Goal: Task Accomplishment & Management: Use online tool/utility

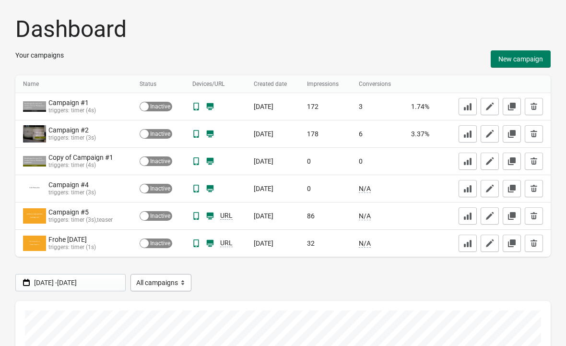
click at [532, 67] on button "New campaign" at bounding box center [521, 58] width 60 height 17
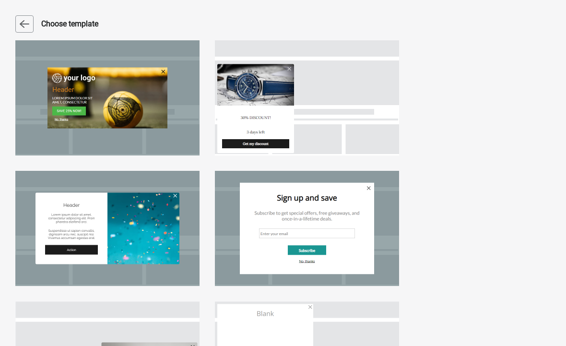
click at [155, 97] on div at bounding box center [107, 97] width 184 height 115
select select "center"
select select "dark"
select select "zoom"
select select "cover"
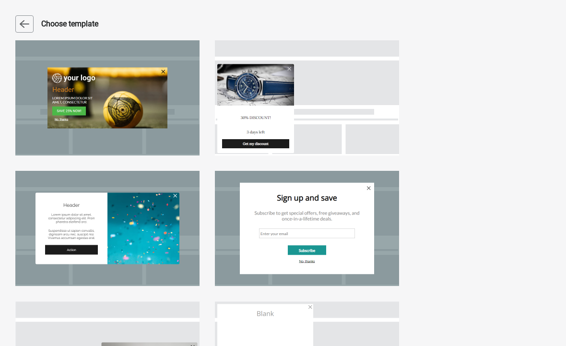
select select "center"
select select "center:vert"
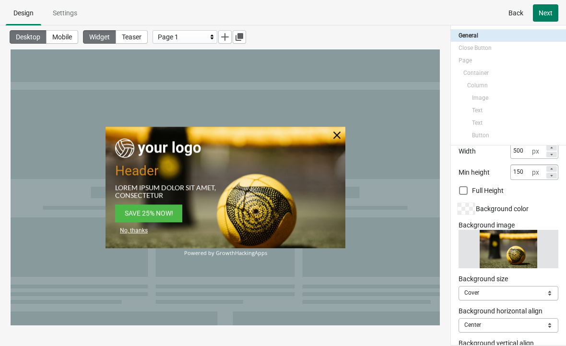
scroll to position [156, 0]
click at [0, 0] on span "Change" at bounding box center [0, 0] width 0 height 0
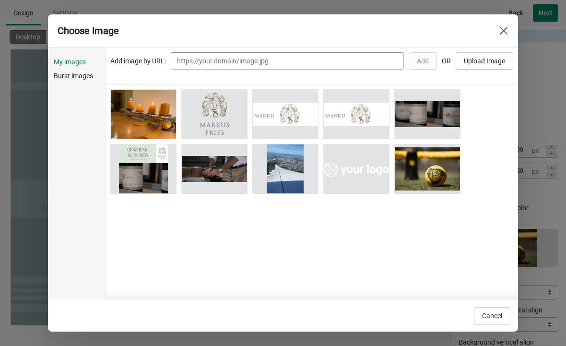
click at [0, 0] on span "Choose" at bounding box center [0, 0] width 0 height 0
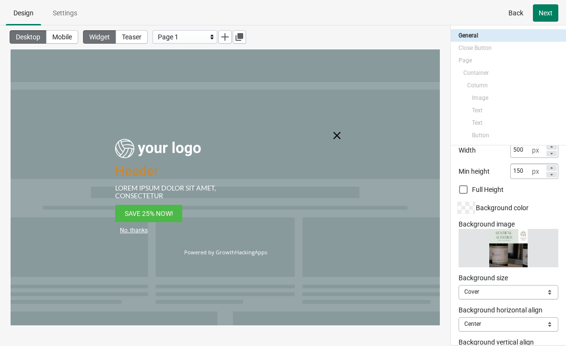
click at [0, 0] on span "Change" at bounding box center [0, 0] width 0 height 0
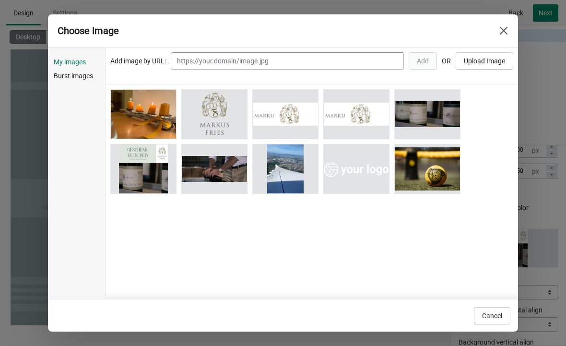
click at [0, 0] on button "Choose" at bounding box center [0, 0] width 0 height 0
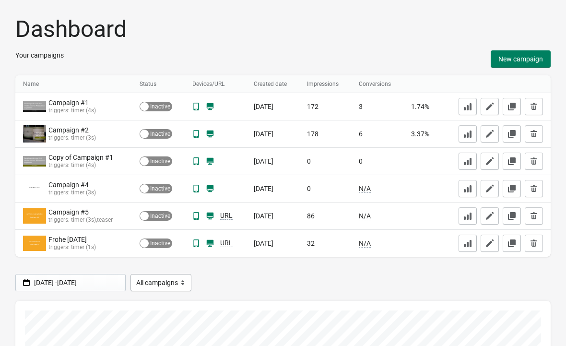
click at [79, 213] on div "Campaign #5" at bounding box center [73, 212] width 50 height 8
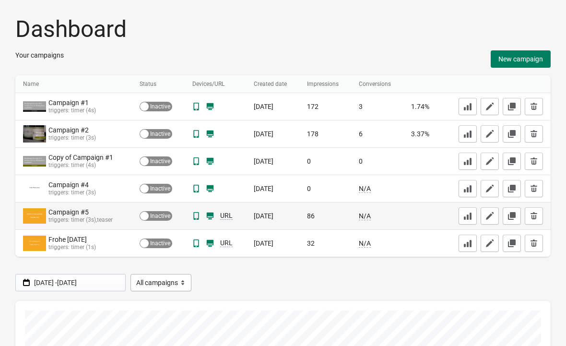
click at [488, 218] on icon "button" at bounding box center [490, 216] width 8 height 8
select select "center"
select select "zoom"
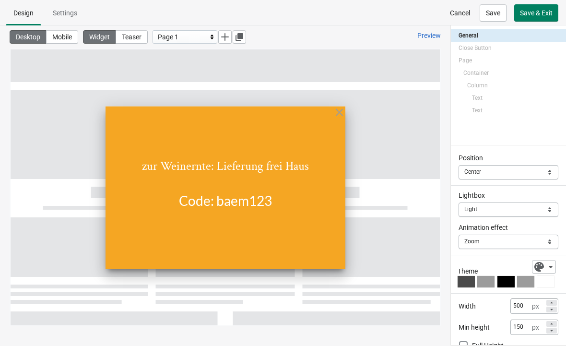
click at [142, 43] on button "Teaser" at bounding box center [132, 36] width 32 height 13
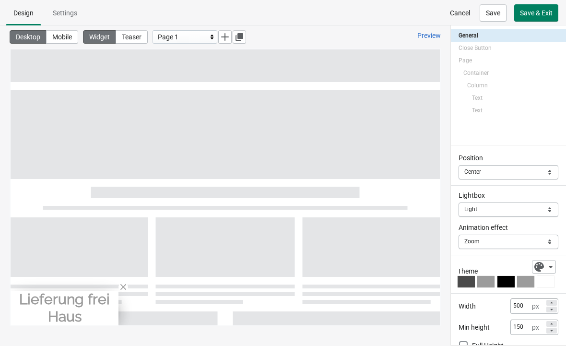
select select "left_bottom"
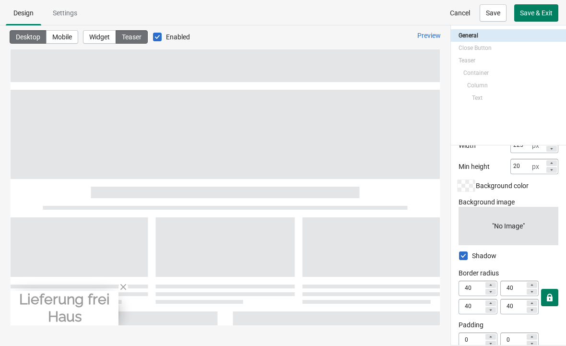
scroll to position [181, 0]
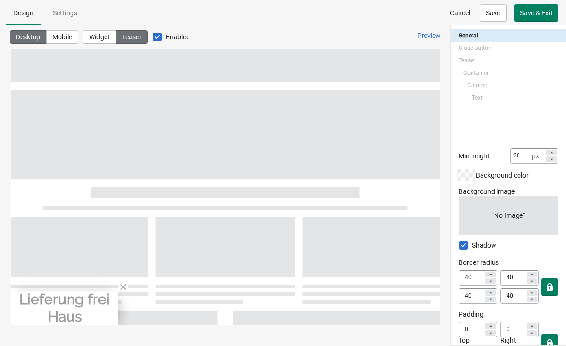
click at [0, 0] on span "Add" at bounding box center [0, 0] width 0 height 0
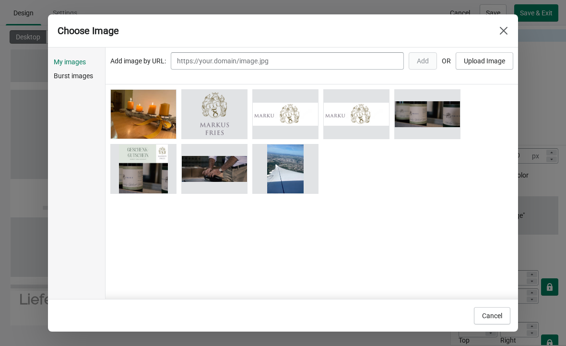
click at [0, 0] on span "Choose" at bounding box center [0, 0] width 0 height 0
select select "cover"
select select "center"
select select "center:vert"
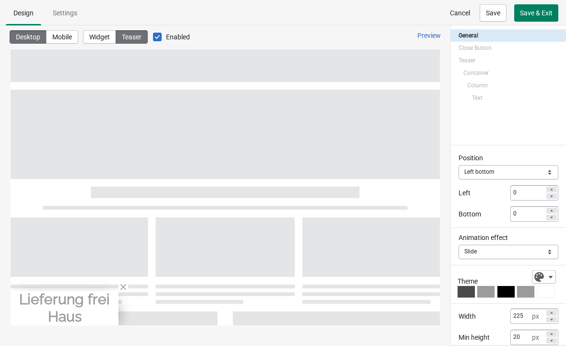
scroll to position [0, 0]
click at [488, 15] on span "Save" at bounding box center [493, 13] width 14 height 8
click at [106, 308] on div "Lieferung frei Haus" at bounding box center [65, 308] width 108 height 35
select select "both"
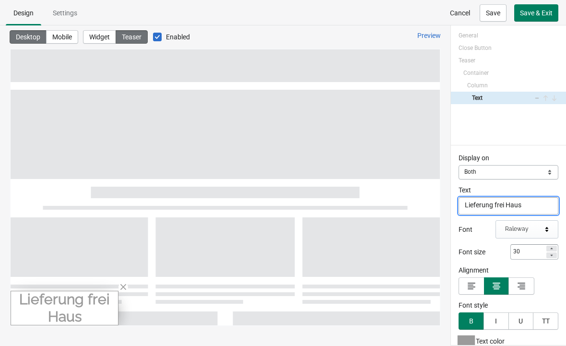
click at [499, 205] on textarea "Lieferung frei Haus" at bounding box center [509, 205] width 100 height 17
click at [533, 208] on textarea "Lieferung frei Haus" at bounding box center [509, 205] width 100 height 17
click at [511, 238] on div "Raleway" at bounding box center [527, 229] width 63 height 18
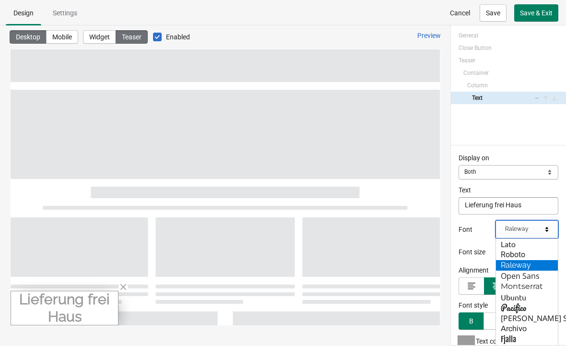
click at [536, 189] on div "Text" at bounding box center [509, 190] width 100 height 10
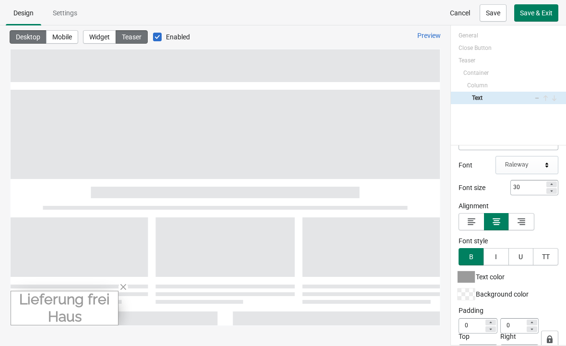
scroll to position [68, 0]
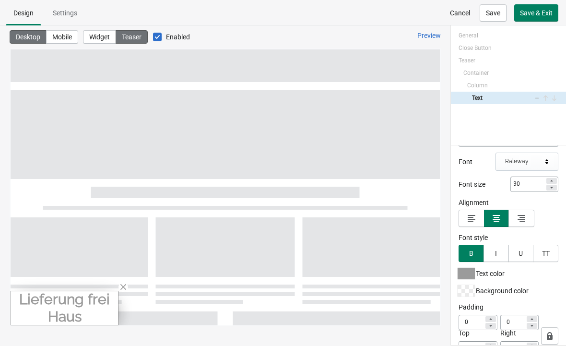
click at [552, 187] on icon at bounding box center [552, 188] width 6 height 6
click at [551, 188] on icon at bounding box center [552, 188] width 6 height 6
click at [552, 188] on icon at bounding box center [552, 187] width 2 height 1
click at [550, 189] on icon at bounding box center [552, 188] width 6 height 6
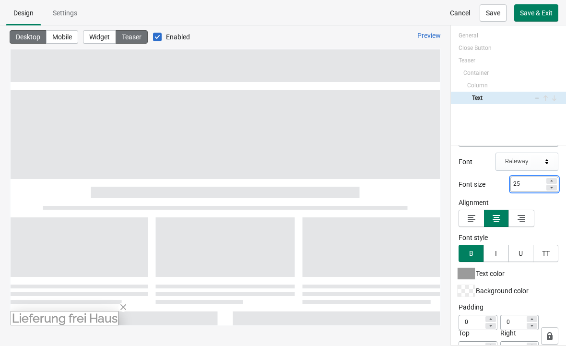
click at [549, 189] on icon at bounding box center [552, 188] width 6 height 6
click at [550, 189] on icon at bounding box center [552, 188] width 6 height 6
click at [550, 181] on icon at bounding box center [552, 181] width 6 height 6
type input "23"
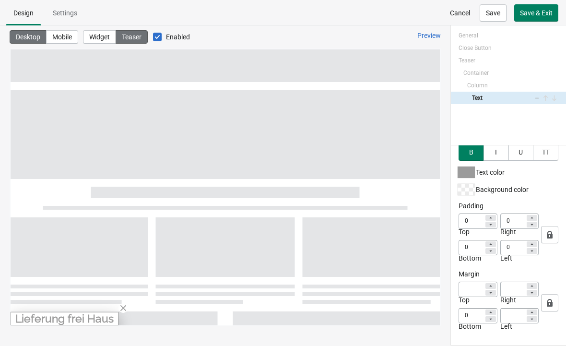
scroll to position [169, 0]
click at [470, 188] on div at bounding box center [466, 190] width 17 height 12
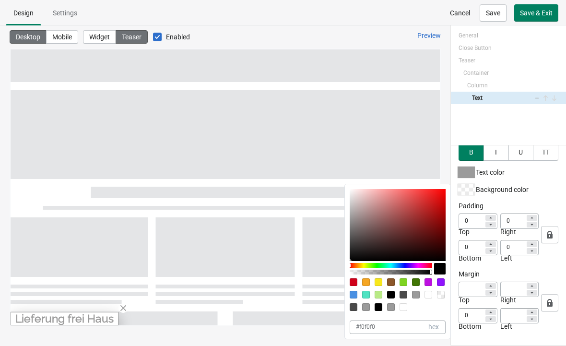
click at [378, 293] on div at bounding box center [379, 295] width 8 height 8
type input "B8E986"
type input "184"
type input "233"
type input "134"
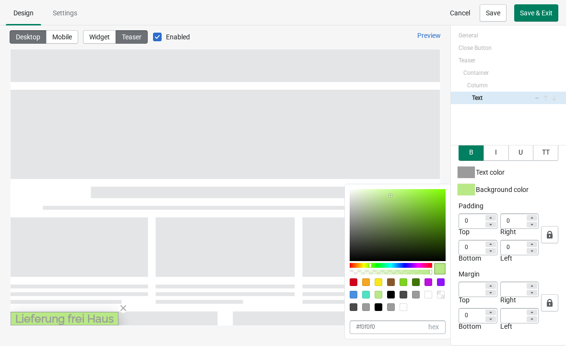
click at [546, 178] on div "Display on Mobile Desktop Both Both Text Lieferung frei Haus Lieferung frei Hau…" at bounding box center [508, 245] width 115 height 200
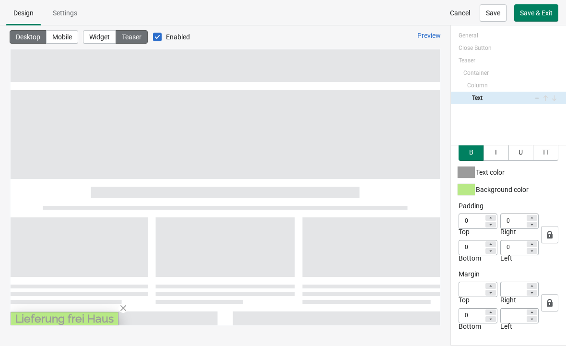
click at [489, 15] on span "Save" at bounding box center [493, 13] width 14 height 8
click at [69, 41] on button "Mobile" at bounding box center [62, 36] width 32 height 13
type input "20"
type input "5"
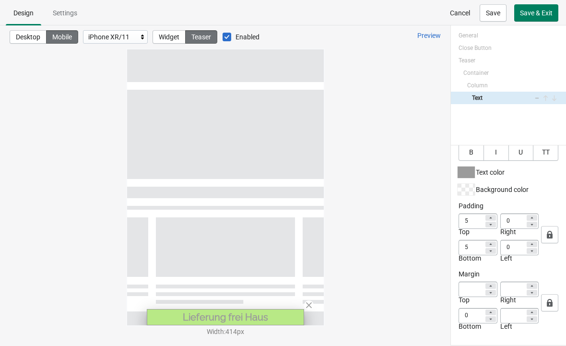
click at [31, 38] on span "Desktop" at bounding box center [28, 37] width 24 height 8
type input "23"
type input "0"
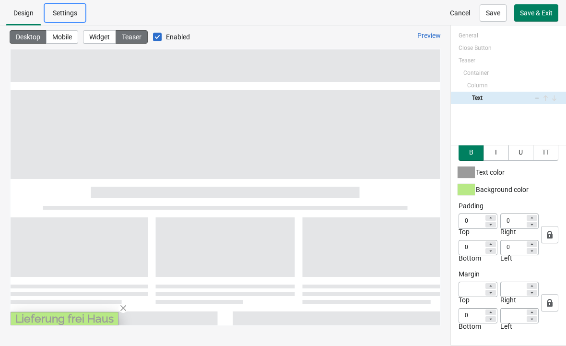
click at [75, 17] on span "Settings" at bounding box center [65, 13] width 24 height 8
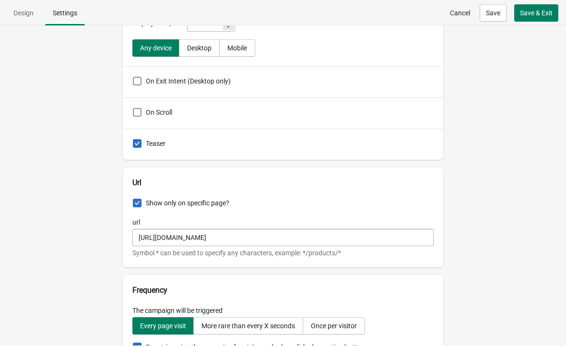
scroll to position [173, 0]
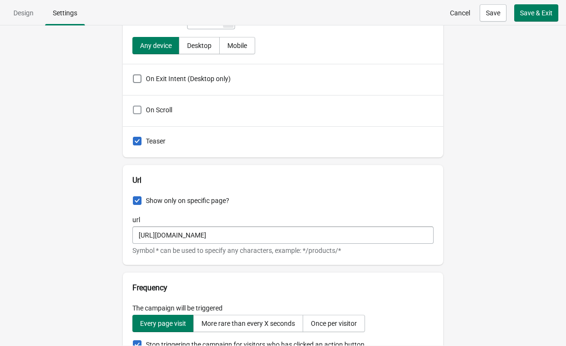
click at [139, 106] on span at bounding box center [137, 110] width 9 height 9
click at [133, 106] on input "On Scroll" at bounding box center [133, 106] width 0 height 0
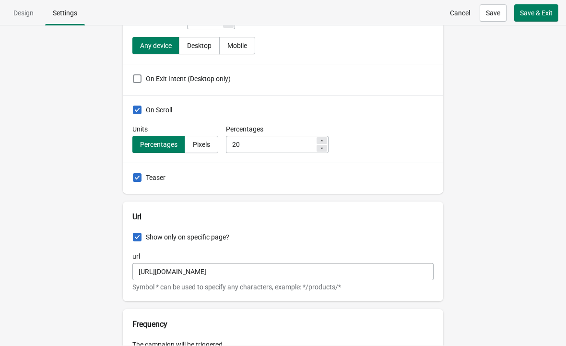
click at [141, 108] on span at bounding box center [137, 110] width 9 height 9
click at [133, 106] on input "On Scroll" at bounding box center [133, 106] width 0 height 0
checkbox input "false"
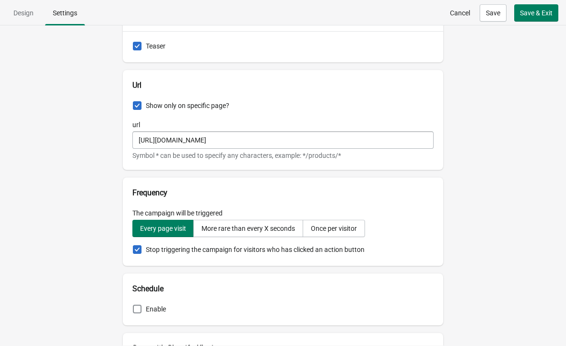
scroll to position [276, 0]
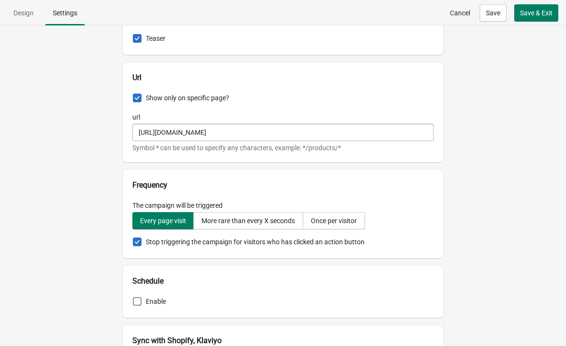
click at [137, 100] on span at bounding box center [137, 98] width 9 height 9
click at [133, 94] on input "Show only on specific page?" at bounding box center [133, 94] width 0 height 0
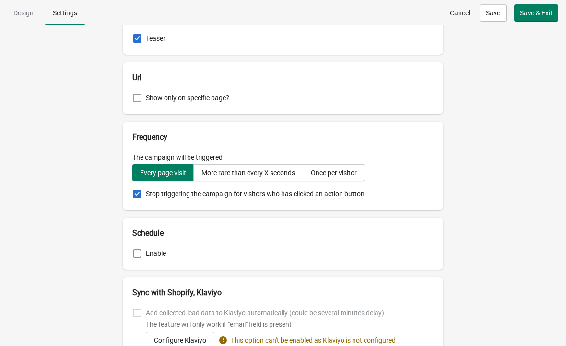
click at [138, 99] on span at bounding box center [137, 98] width 9 height 9
click at [133, 94] on input "Show only on specific page?" at bounding box center [133, 94] width 0 height 0
checkbox input "true"
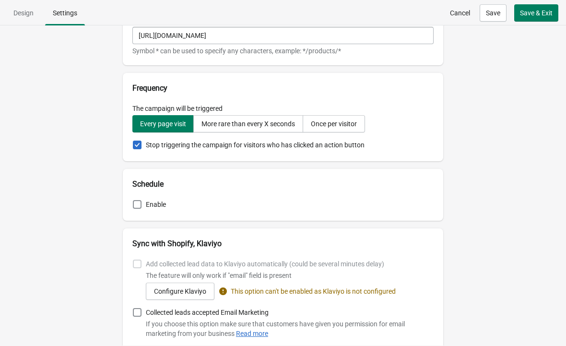
scroll to position [374, 0]
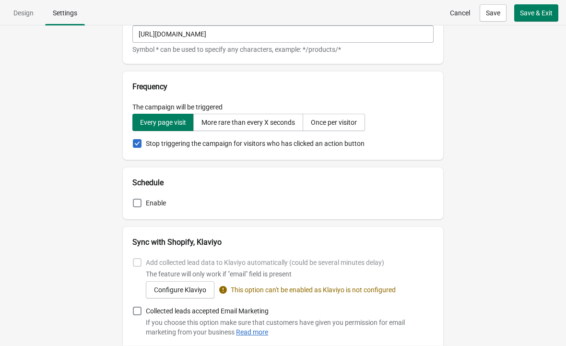
click at [166, 179] on h2 "Schedule" at bounding box center [282, 183] width 301 height 12
click at [161, 185] on h2 "Schedule" at bounding box center [282, 183] width 301 height 12
click at [160, 184] on h2 "Schedule" at bounding box center [282, 183] width 301 height 12
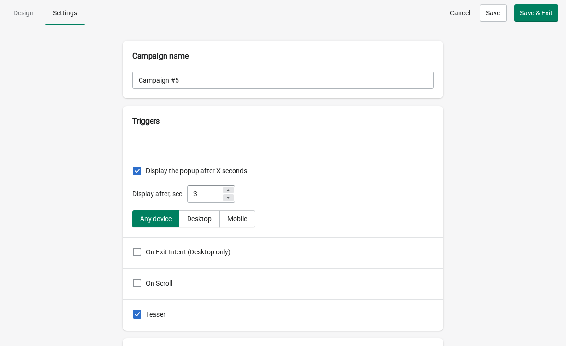
scroll to position [0, 0]
click at [496, 10] on span "Save" at bounding box center [493, 13] width 14 height 8
click at [33, 20] on span "Design" at bounding box center [23, 12] width 35 height 17
select select "both"
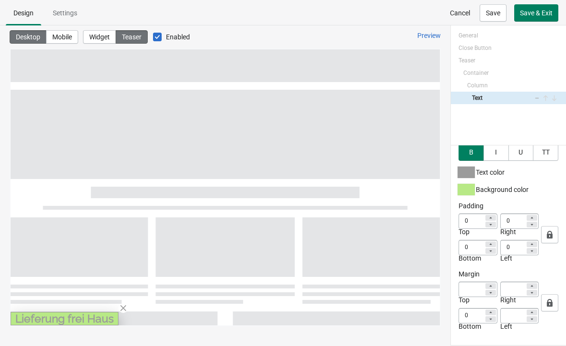
scroll to position [169, 0]
click at [110, 39] on span "Widget" at bounding box center [99, 37] width 21 height 8
select select "center"
select select "zoom"
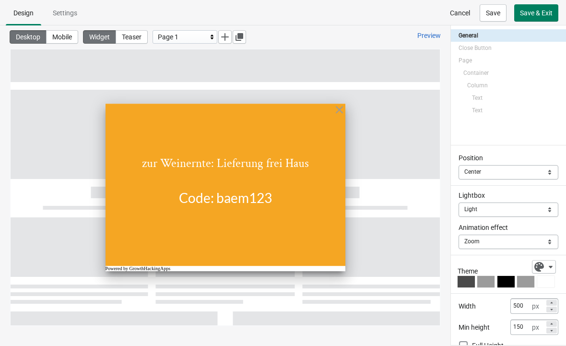
click at [541, 16] on span "Save & Exit" at bounding box center [536, 13] width 33 height 8
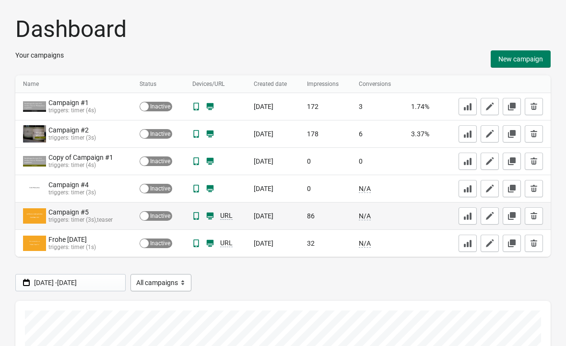
click at [81, 213] on div "Campaign #5" at bounding box center [73, 212] width 50 height 8
click at [492, 217] on icon "button" at bounding box center [490, 216] width 10 height 10
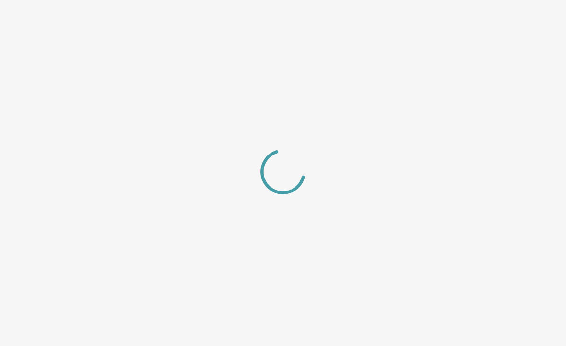
select select "center"
select select "zoom"
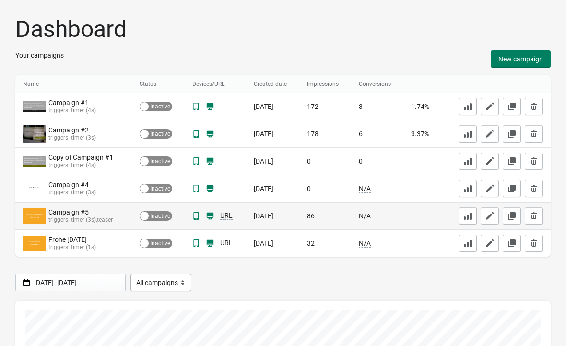
click at [159, 215] on div "Active Inactive" at bounding box center [156, 216] width 33 height 10
checkbox input "true"
click at [494, 215] on icon "button" at bounding box center [490, 216] width 10 height 10
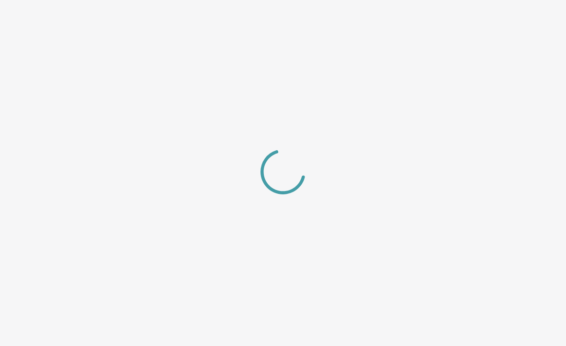
select select "center"
select select "zoom"
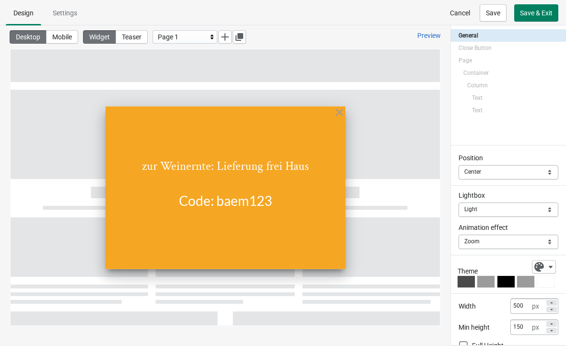
click at [431, 37] on span "Preview" at bounding box center [429, 36] width 24 height 8
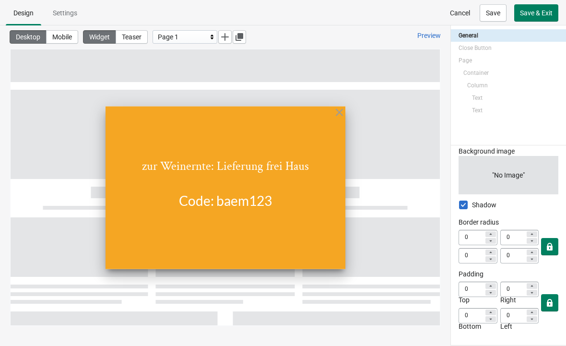
scroll to position [229, 0]
click at [369, 203] on div at bounding box center [225, 187] width 429 height 276
click at [464, 205] on span at bounding box center [463, 205] width 9 height 9
click at [460, 205] on input "Shadow" at bounding box center [459, 207] width 0 height 13
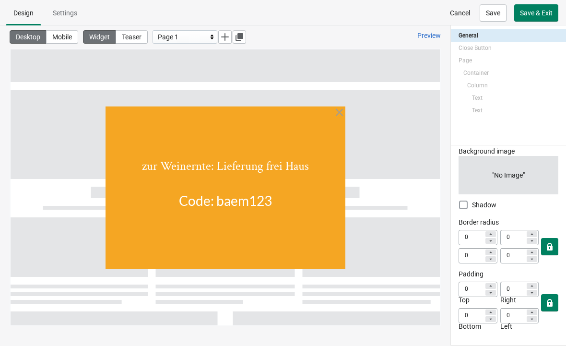
click at [467, 203] on span at bounding box center [463, 205] width 9 height 9
click at [460, 203] on input "Shadow" at bounding box center [459, 207] width 0 height 13
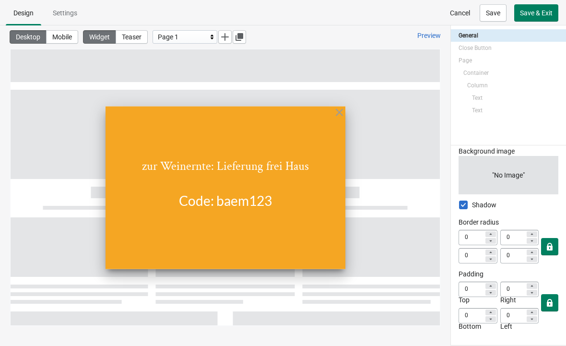
click at [465, 203] on span at bounding box center [463, 205] width 9 height 9
click at [460, 203] on input "Shadow" at bounding box center [459, 207] width 0 height 13
checkbox input "false"
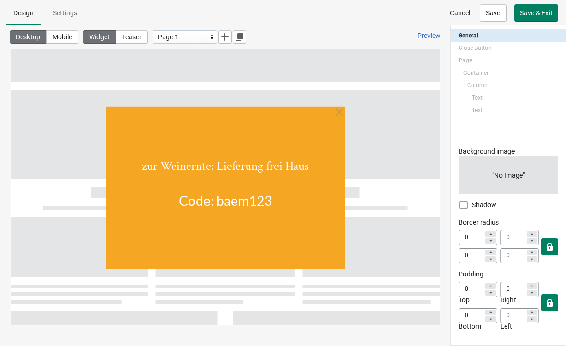
click at [148, 36] on button "Teaser" at bounding box center [132, 36] width 32 height 13
select select "left_bottom"
select select "cover"
select select "center"
select select "center:vert"
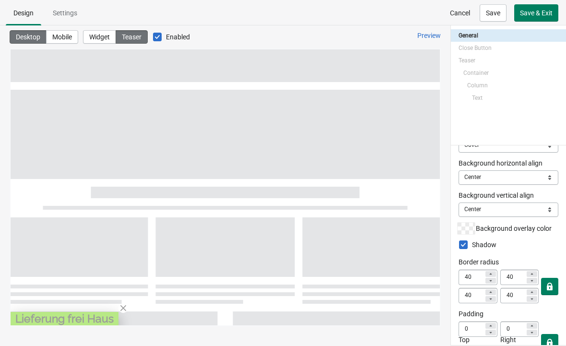
scroll to position [299, 0]
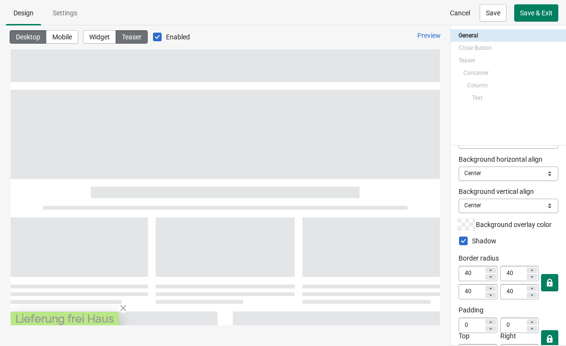
click at [463, 242] on span at bounding box center [463, 241] width 9 height 9
click at [460, 242] on input "Shadow" at bounding box center [459, 243] width 0 height 13
click at [462, 240] on span at bounding box center [463, 241] width 9 height 9
click at [460, 240] on input "Shadow" at bounding box center [459, 243] width 0 height 13
checkbox input "true"
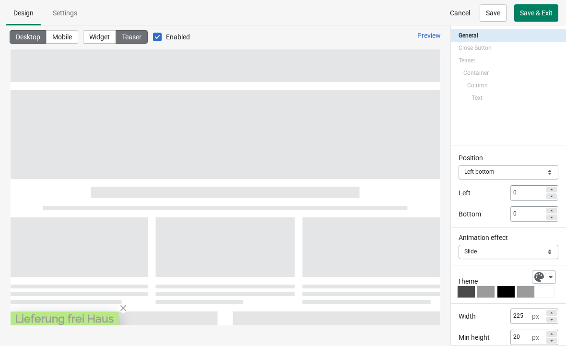
scroll to position [0, 0]
click at [494, 15] on span "Save" at bounding box center [493, 13] width 14 height 8
click at [106, 38] on span "Widget" at bounding box center [99, 37] width 21 height 8
select select "center"
select select "zoom"
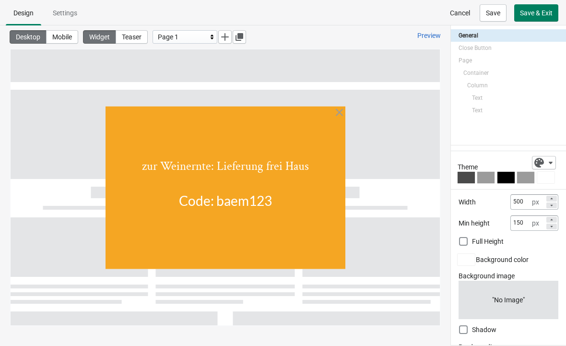
scroll to position [113, 0]
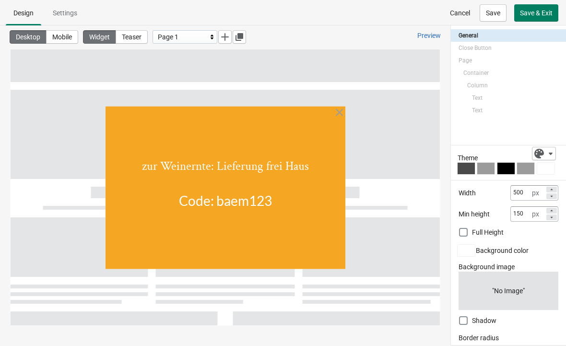
click at [466, 228] on span at bounding box center [463, 232] width 9 height 9
click at [460, 228] on input "Full Height" at bounding box center [459, 234] width 0 height 13
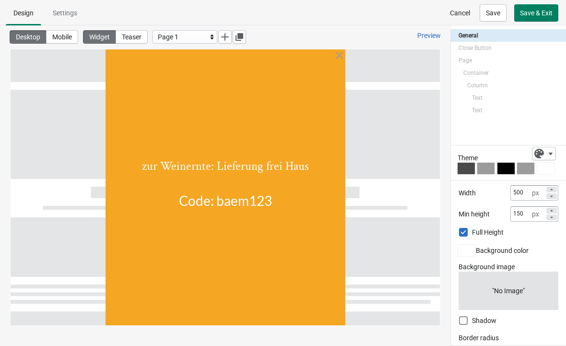
click at [465, 231] on span at bounding box center [463, 232] width 9 height 9
click at [460, 231] on input "Full Height" at bounding box center [459, 234] width 0 height 13
checkbox input "false"
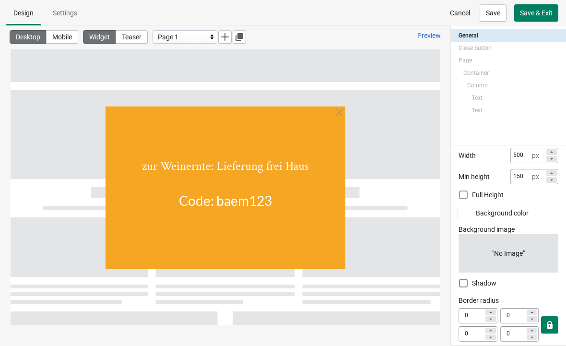
scroll to position [152, 0]
click at [467, 281] on span at bounding box center [463, 282] width 9 height 9
click at [460, 281] on input "Shadow" at bounding box center [459, 284] width 0 height 13
checkbox input "true"
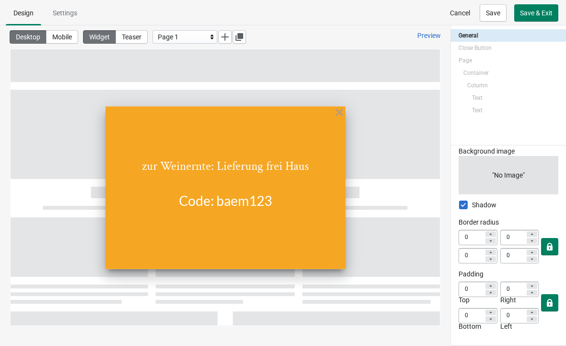
scroll to position [229, 0]
click at [503, 17] on button "Save" at bounding box center [493, 12] width 27 height 17
click at [72, 38] on span "Mobile" at bounding box center [62, 37] width 20 height 8
select select "none"
type input "80"
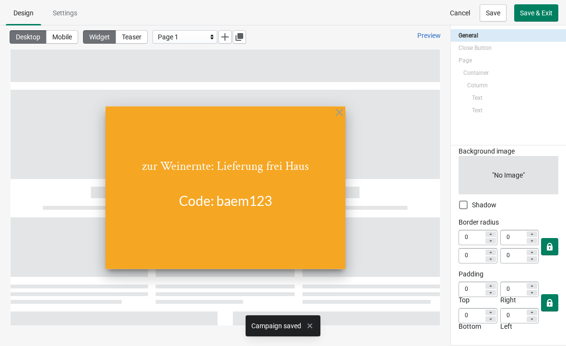
checkbox input "false"
select select "slide"
select select "_center_"
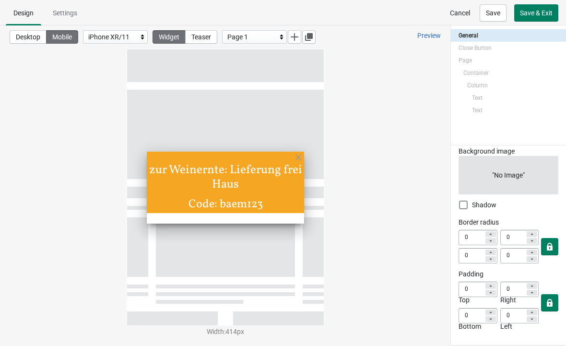
click at [121, 40] on div "iPhone XR/11" at bounding box center [112, 37] width 49 height 12
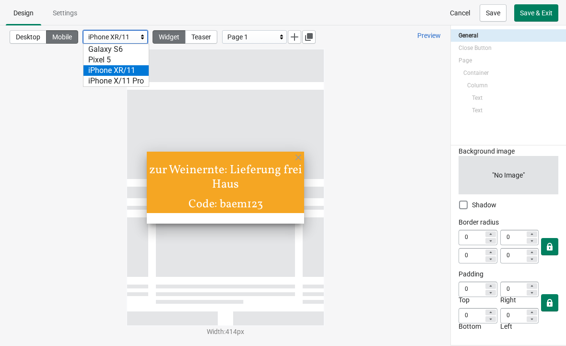
click at [210, 39] on span "Teaser" at bounding box center [201, 37] width 20 height 8
select select "bottom"
select select "slide"
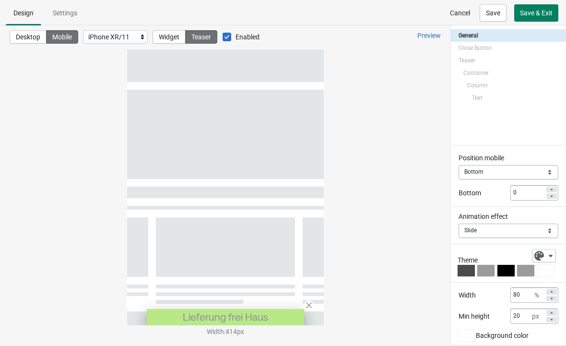
click at [33, 37] on span "Desktop" at bounding box center [28, 37] width 24 height 8
type input "225"
select select "cover"
select select "center"
select select "center:vert"
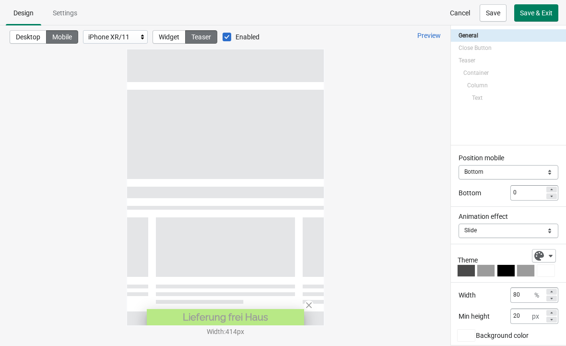
checkbox input "true"
type input "40"
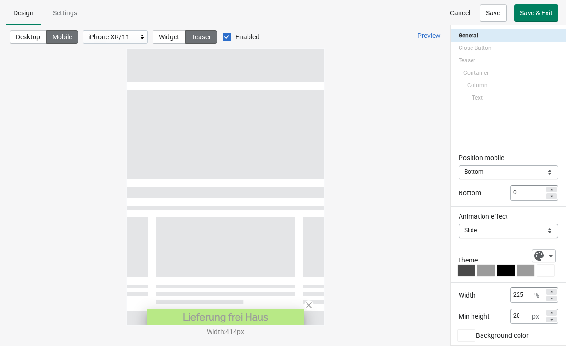
select select "left_bottom"
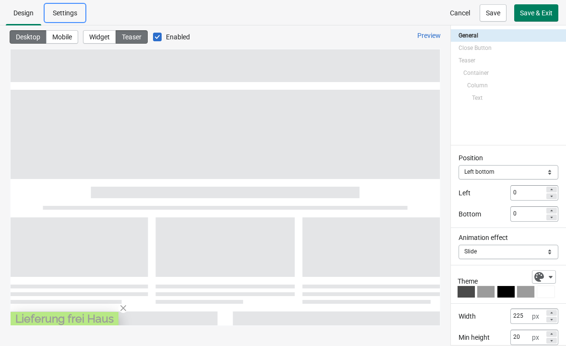
click at [77, 19] on span "Settings" at bounding box center [65, 12] width 40 height 17
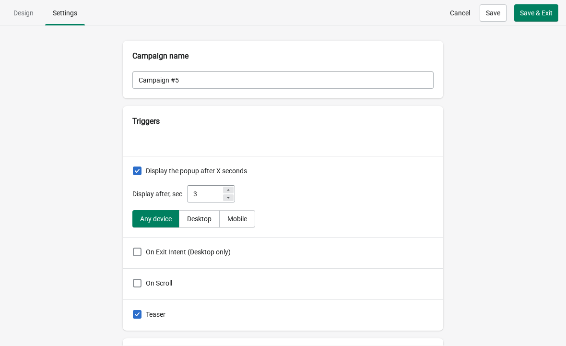
click at [235, 186] on div "3" at bounding box center [211, 193] width 48 height 17
click at [234, 189] on div at bounding box center [228, 190] width 11 height 7
click at [234, 188] on div at bounding box center [228, 190] width 11 height 7
type input "5"
click at [493, 14] on span "Save" at bounding box center [493, 13] width 14 height 8
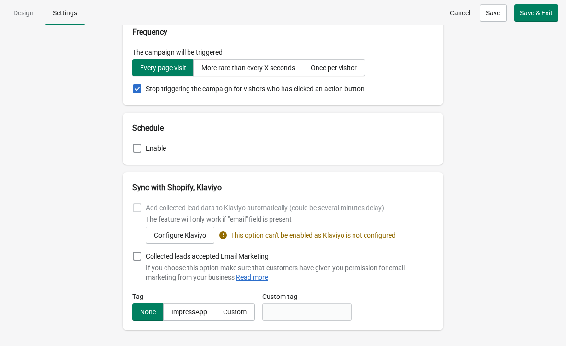
scroll to position [429, 0]
click at [499, 12] on button "Save" at bounding box center [493, 12] width 27 height 17
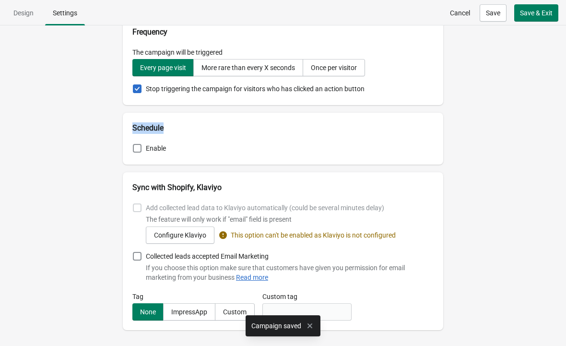
click at [31, 17] on span "Design" at bounding box center [23, 13] width 20 height 8
select select "left_bottom"
select select "cover"
select select "center"
select select "center:vert"
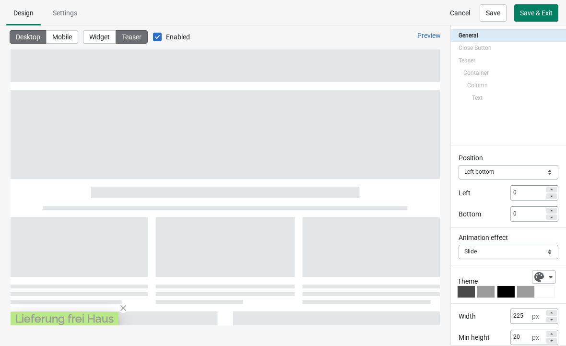
scroll to position [0, 0]
click at [162, 37] on span at bounding box center [157, 37] width 9 height 9
click at [154, 33] on input "Enabled" at bounding box center [153, 33] width 0 height 0
checkbox input "false"
click at [497, 14] on button "Save" at bounding box center [493, 12] width 27 height 17
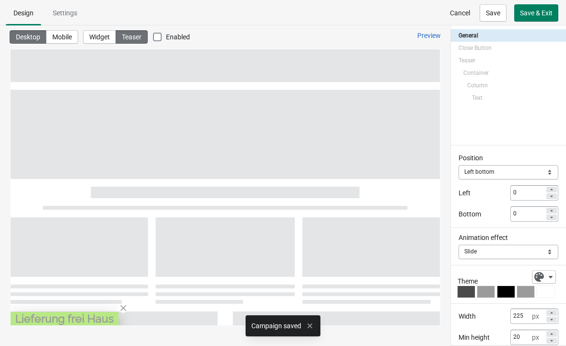
click at [430, 39] on span "Preview" at bounding box center [429, 36] width 24 height 8
click at [71, 36] on span "Mobile" at bounding box center [62, 37] width 20 height 8
type input "80"
checkbox input "false"
type input "0"
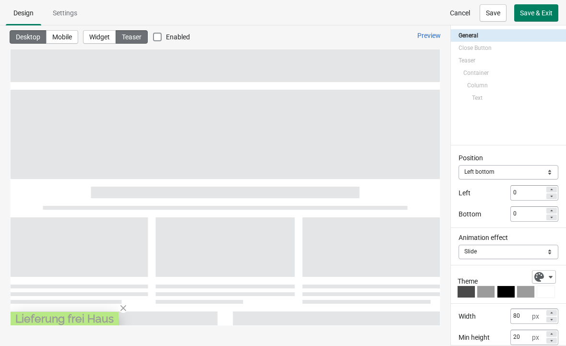
type input "0"
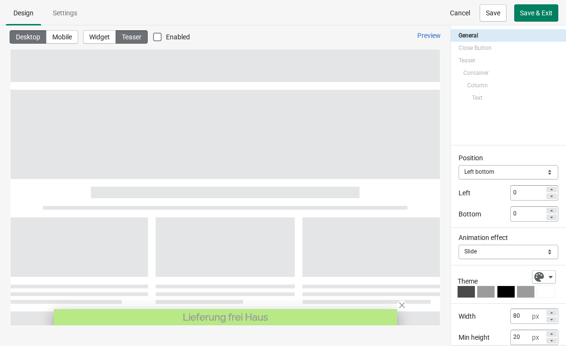
select select
select select "bottom"
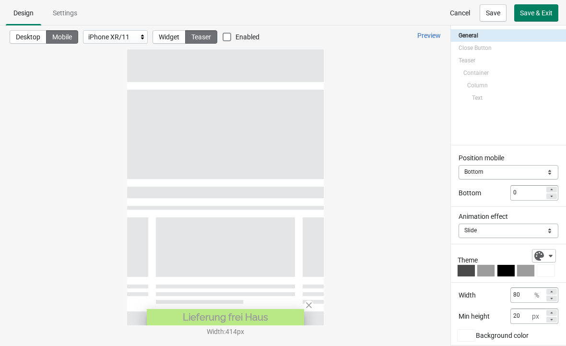
click at [38, 38] on span "Desktop" at bounding box center [28, 37] width 24 height 8
type input "225"
select select "cover"
select select "center"
select select "center:vert"
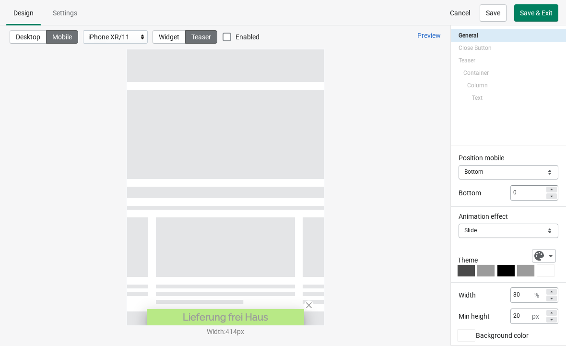
checkbox input "true"
type input "40"
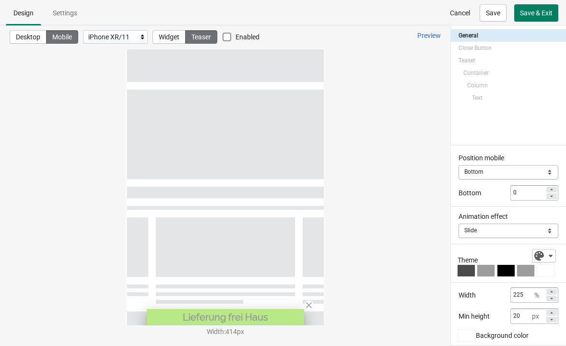
select select "left_bottom"
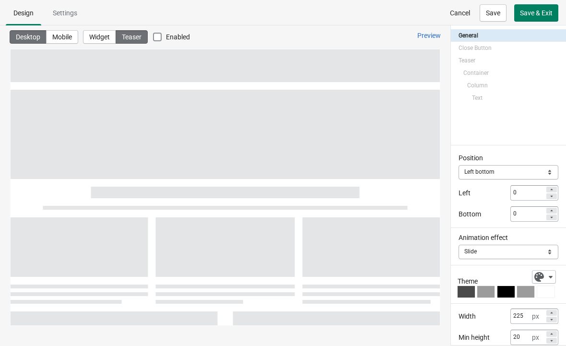
click at [71, 38] on span "Mobile" at bounding box center [62, 37] width 20 height 8
type input "80"
checkbox input "false"
type input "0"
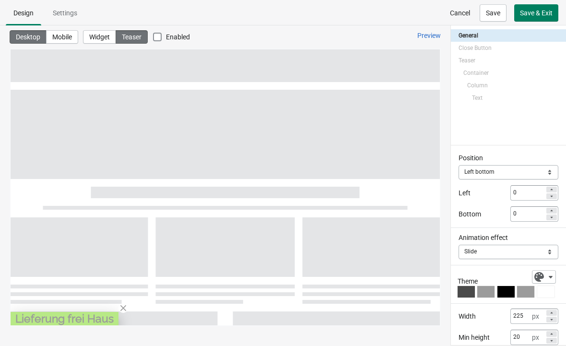
type input "0"
select select
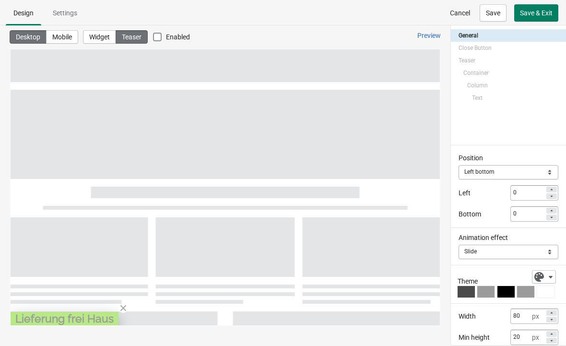
select select "bottom"
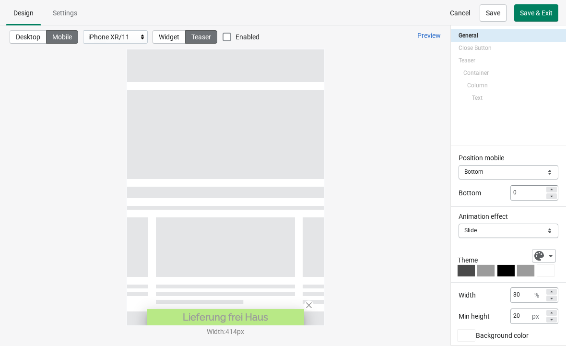
click at [32, 38] on span "Desktop" at bounding box center [28, 37] width 24 height 8
type input "225"
select select "cover"
select select "center"
select select "center:vert"
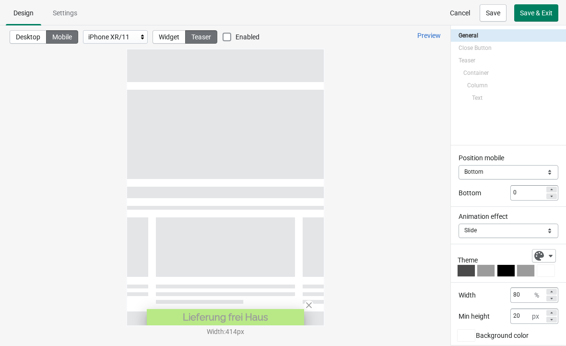
checkbox input "true"
type input "40"
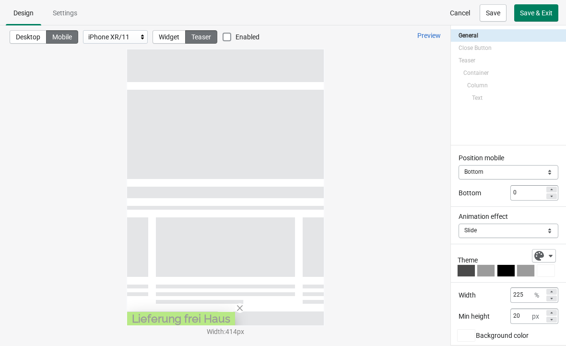
select select "left_bottom"
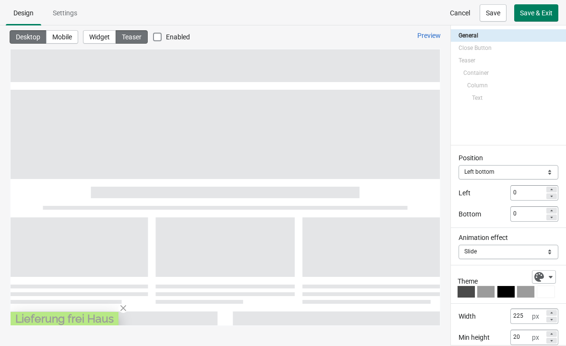
click at [59, 15] on span "Settings" at bounding box center [65, 13] width 24 height 8
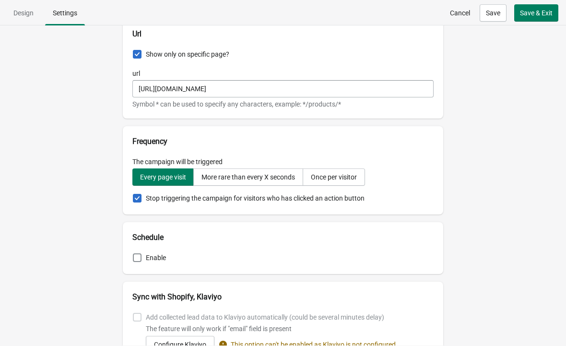
scroll to position [312, 0]
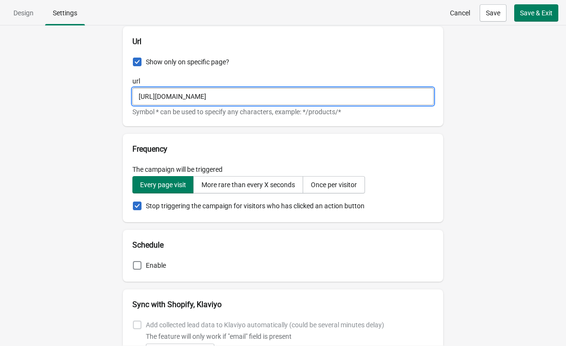
click at [285, 98] on input "[URL][DOMAIN_NAME]" at bounding box center [282, 96] width 301 height 17
type input "[URL][DOMAIN_NAME]"
click at [493, 14] on span "Save" at bounding box center [493, 13] width 14 height 8
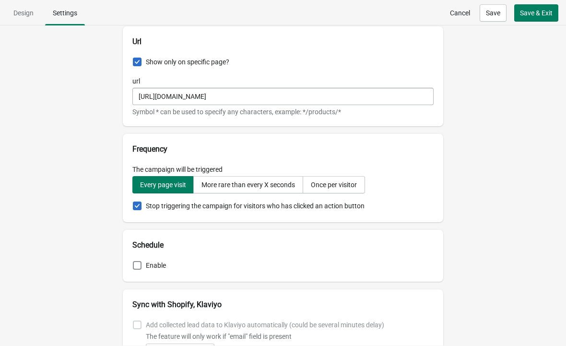
click at [33, 13] on span "Design" at bounding box center [23, 13] width 20 height 8
select select "left_bottom"
select select "cover"
select select "center"
select select "center:vert"
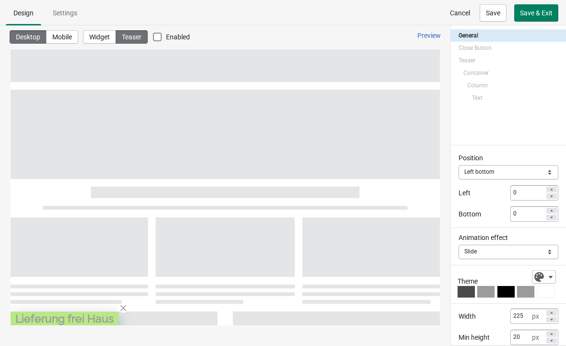
scroll to position [0, 0]
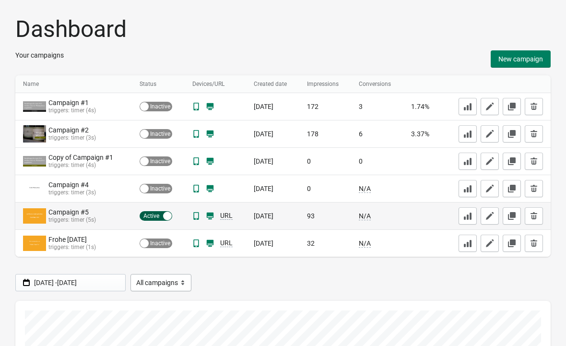
click at [151, 215] on div "Active Inactive" at bounding box center [156, 216] width 33 height 10
click at [164, 218] on div "Active Inactive" at bounding box center [156, 216] width 33 height 10
checkbox input "true"
click at [490, 215] on icon "button" at bounding box center [490, 216] width 8 height 8
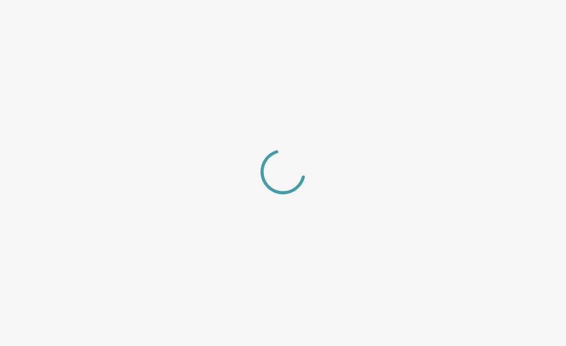
select select "center"
select select "zoom"
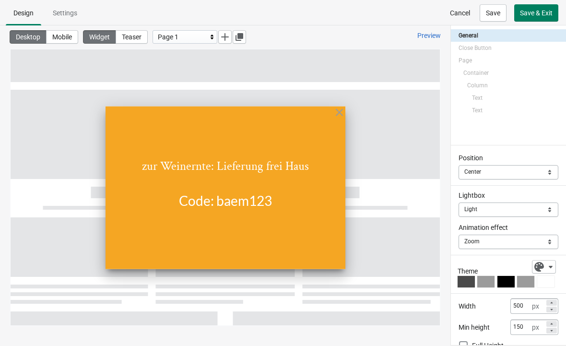
click at [338, 114] on icon at bounding box center [339, 112] width 12 height 12
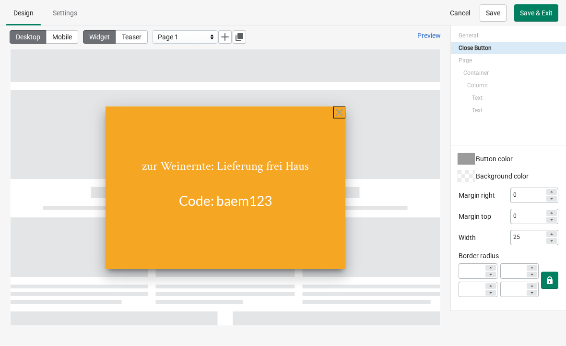
click at [74, 19] on span "Settings" at bounding box center [65, 12] width 40 height 17
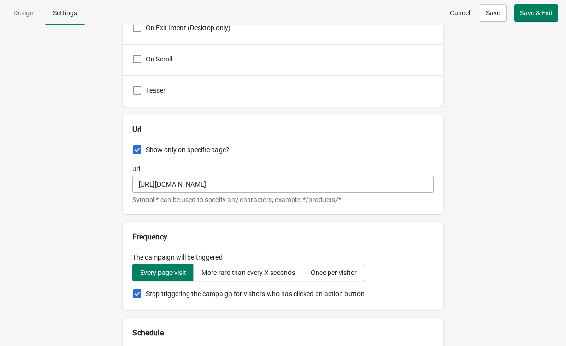
scroll to position [231, 0]
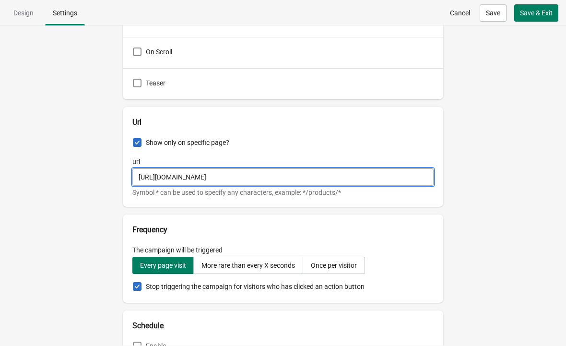
click at [312, 181] on input "[URL][DOMAIN_NAME]" at bounding box center [282, 176] width 301 height 17
type input "[URL][DOMAIN_NAME]"
click at [536, 13] on span "Save & Exit" at bounding box center [536, 13] width 33 height 8
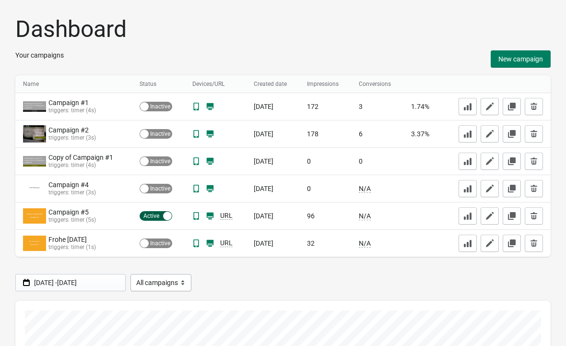
click at [494, 217] on icon "button" at bounding box center [490, 216] width 10 height 10
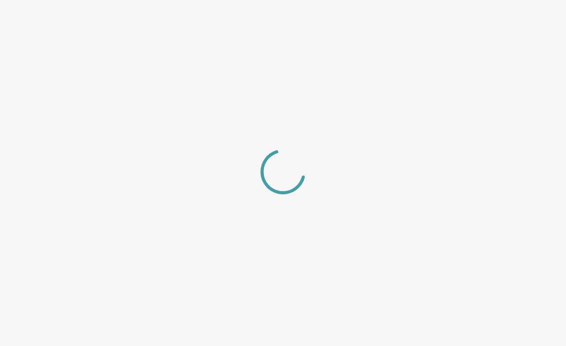
select select "center"
select select "zoom"
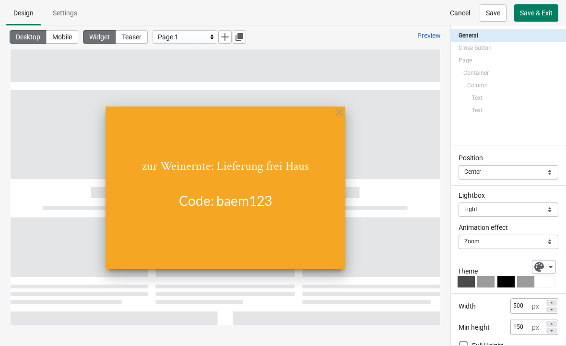
click at [67, 10] on span "Settings" at bounding box center [65, 13] width 24 height 8
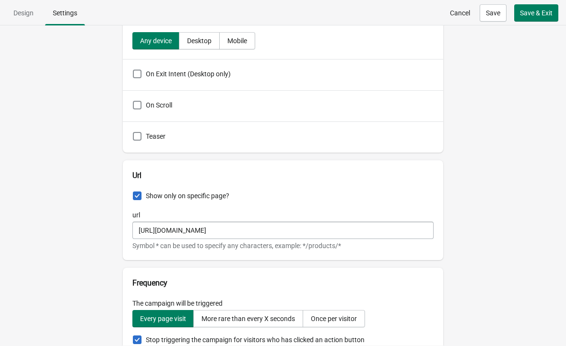
scroll to position [208, 0]
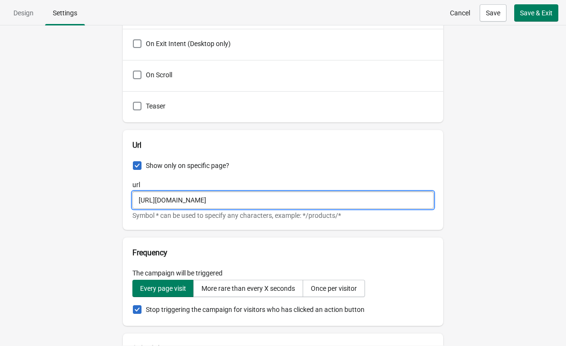
click at [327, 195] on input "[URL][DOMAIN_NAME]" at bounding box center [282, 199] width 301 height 17
click at [358, 202] on input "[URL][DOMAIN_NAME]" at bounding box center [282, 199] width 301 height 17
type input "[URL][DOMAIN_NAME]"
click at [495, 14] on span "Save" at bounding box center [493, 13] width 14 height 8
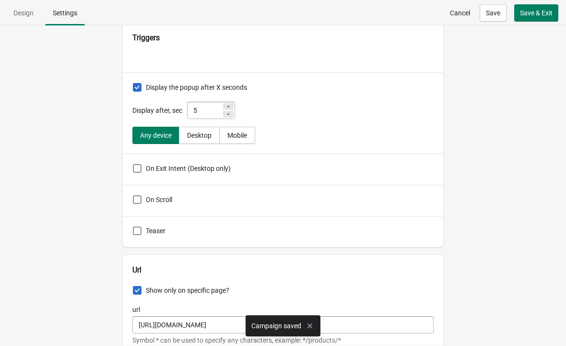
scroll to position [39, 0]
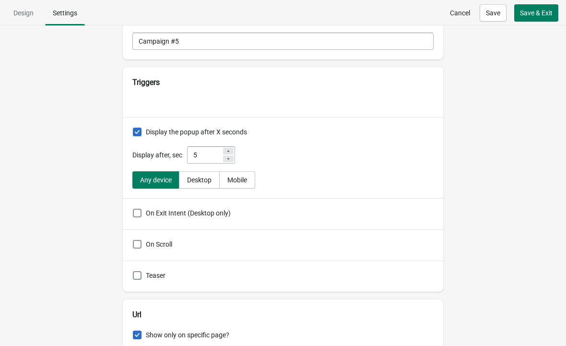
click at [33, 11] on span "Design" at bounding box center [23, 13] width 20 height 8
select select "center"
select select "zoom"
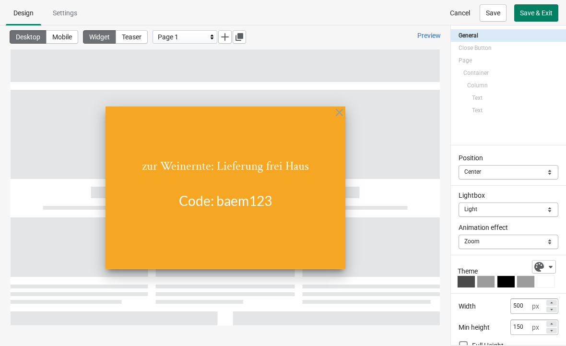
scroll to position [0, 0]
click at [528, 13] on span "Save & Exit" at bounding box center [536, 13] width 33 height 8
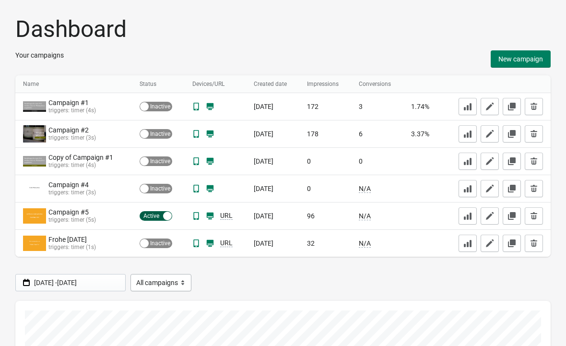
click at [494, 215] on icon "button" at bounding box center [490, 216] width 10 height 10
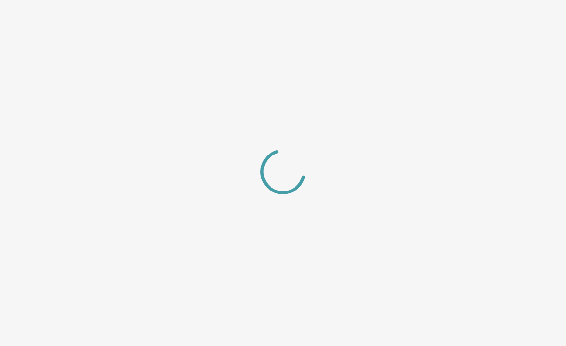
select select "center"
select select "zoom"
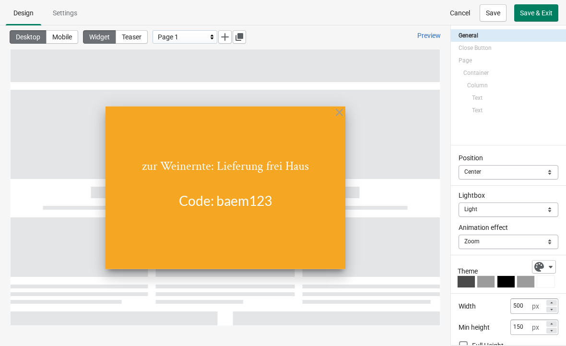
click at [444, 121] on div "Desktop Mobile Widget Teaser Page 1 Preview" at bounding box center [225, 175] width 450 height 301
click at [78, 20] on span "Settings" at bounding box center [65, 12] width 40 height 17
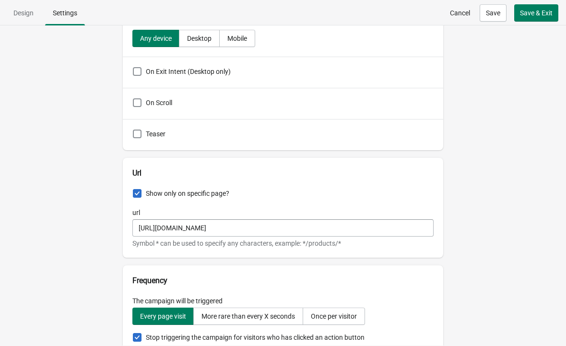
scroll to position [179, 0]
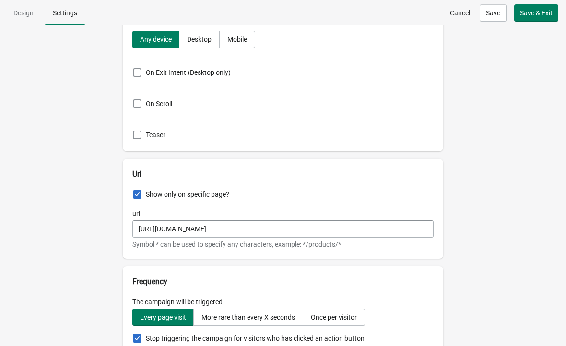
click at [229, 194] on span "Show only on specific page?" at bounding box center [187, 194] width 83 height 8
click at [133, 190] on input "Show only on specific page?" at bounding box center [133, 190] width 0 height 0
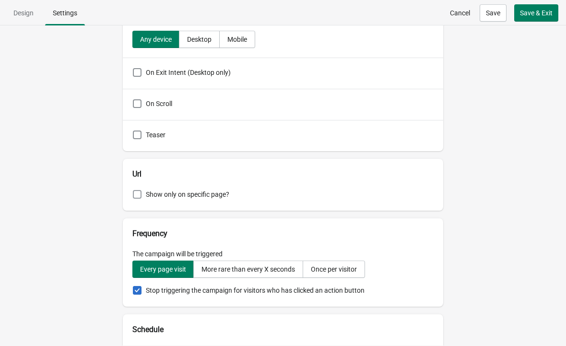
click at [222, 194] on span "Show only on specific page?" at bounding box center [187, 194] width 83 height 8
click at [133, 190] on input "Show only on specific page?" at bounding box center [133, 190] width 0 height 0
checkbox input "true"
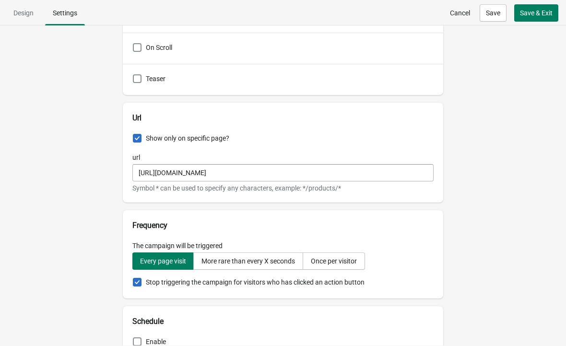
scroll to position [256, 0]
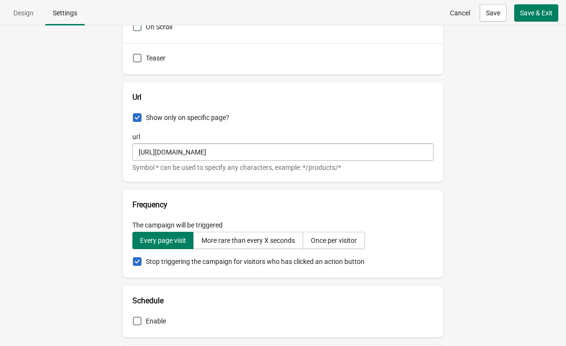
click at [267, 237] on div "More rare than every X seconds" at bounding box center [248, 241] width 94 height 8
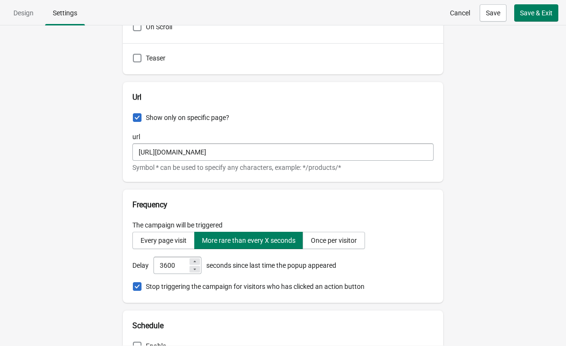
click at [187, 241] on div "Every page visit" at bounding box center [164, 241] width 46 height 8
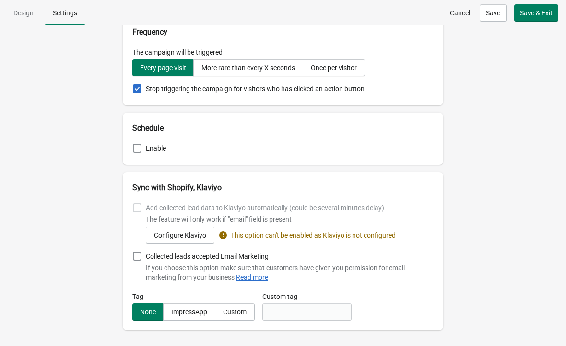
scroll to position [429, 0]
click at [500, 17] on button "Save" at bounding box center [493, 12] width 27 height 17
click at [83, 13] on span "Settings" at bounding box center [65, 12] width 40 height 17
click at [36, 12] on span "Design" at bounding box center [23, 12] width 35 height 17
select select "center"
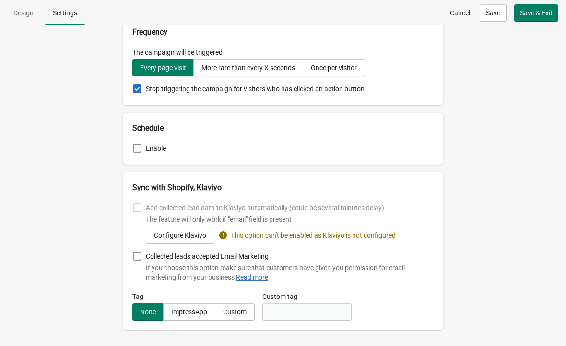
select select "zoom"
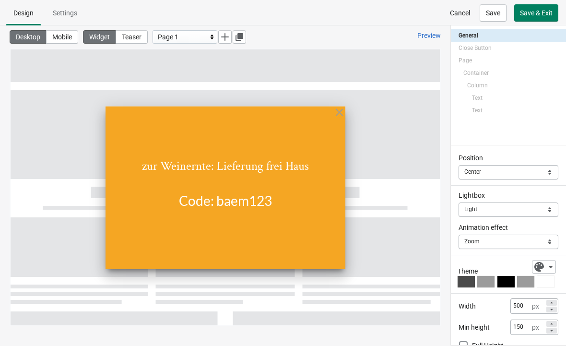
scroll to position [0, 0]
click at [77, 15] on span "Settings" at bounding box center [65, 13] width 24 height 8
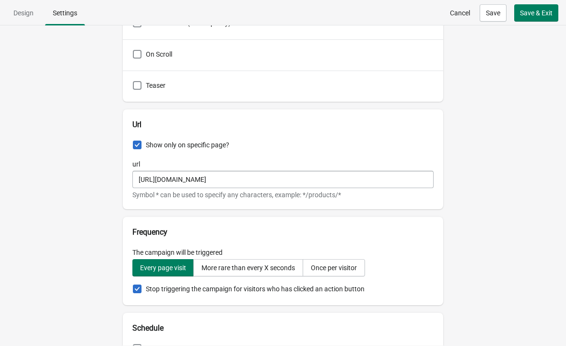
scroll to position [272, 0]
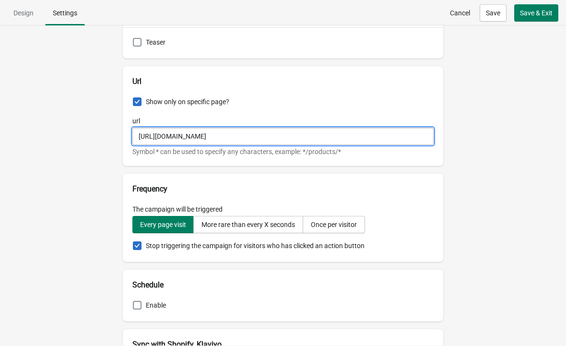
click at [343, 138] on input "[URL][DOMAIN_NAME]" at bounding box center [282, 136] width 301 height 17
type input "[URL][DOMAIN_NAME]"
click at [490, 17] on span "Save" at bounding box center [493, 13] width 14 height 8
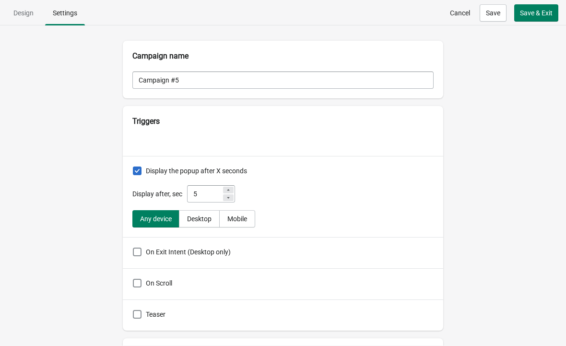
scroll to position [0, 0]
click at [28, 16] on span "Design" at bounding box center [23, 13] width 20 height 8
select select "center"
select select "zoom"
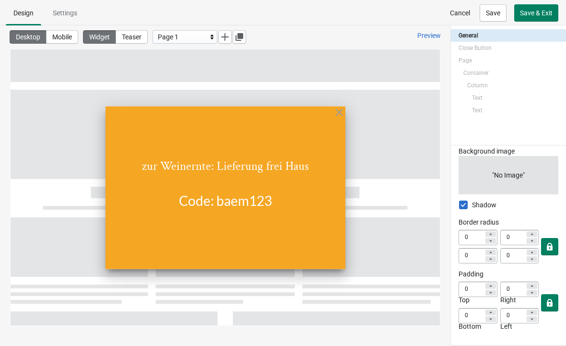
scroll to position [229, 0]
click at [217, 36] on icon at bounding box center [212, 37] width 10 height 10
click at [213, 38] on icon at bounding box center [212, 37] width 3 height 5
click at [231, 37] on span "button" at bounding box center [225, 37] width 12 height 10
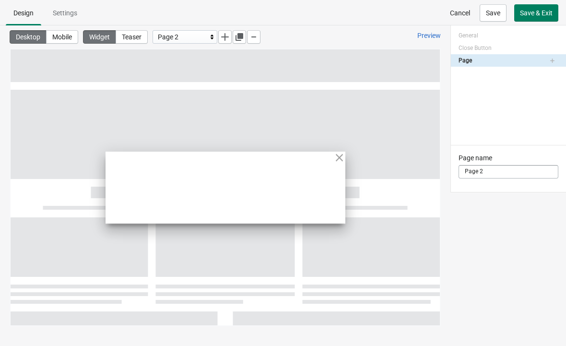
click at [304, 207] on div at bounding box center [226, 188] width 240 height 72
click at [66, 41] on button "Mobile" at bounding box center [62, 36] width 32 height 13
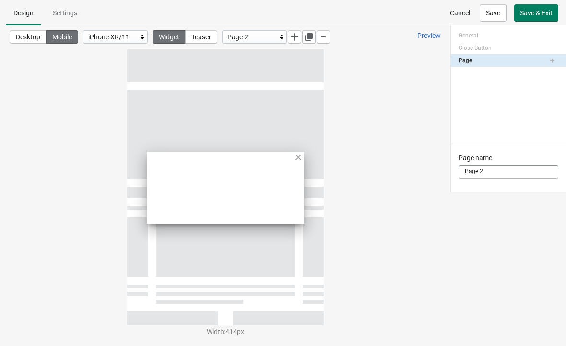
click at [36, 38] on span "Desktop" at bounding box center [28, 37] width 24 height 8
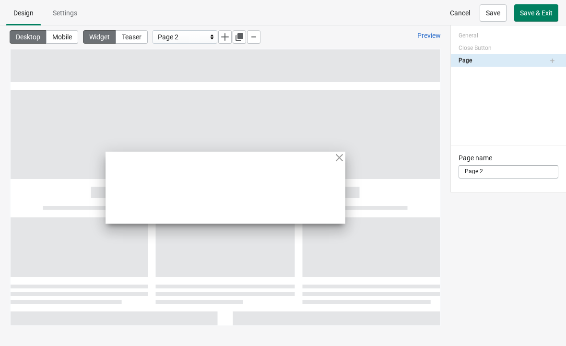
click at [142, 36] on span "Teaser" at bounding box center [132, 37] width 20 height 8
select select "left_bottom"
select select "cover"
select select "center"
select select "center:vert"
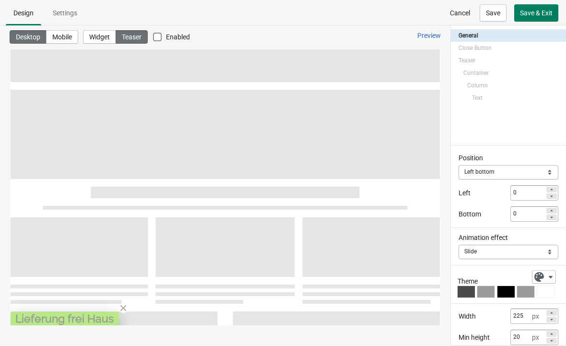
click at [110, 39] on span "Widget" at bounding box center [99, 37] width 21 height 8
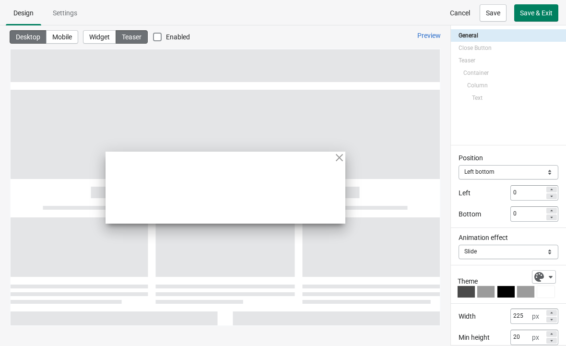
select select "center"
select select "zoom"
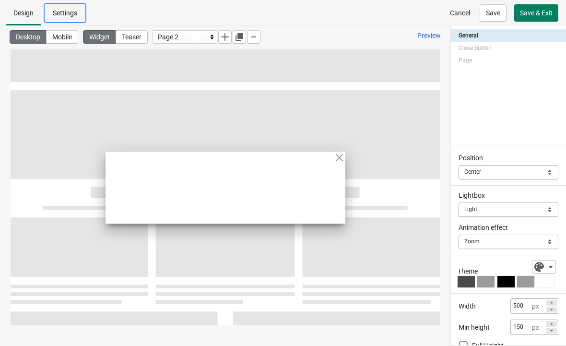
click at [75, 14] on span "Settings" at bounding box center [65, 13] width 24 height 8
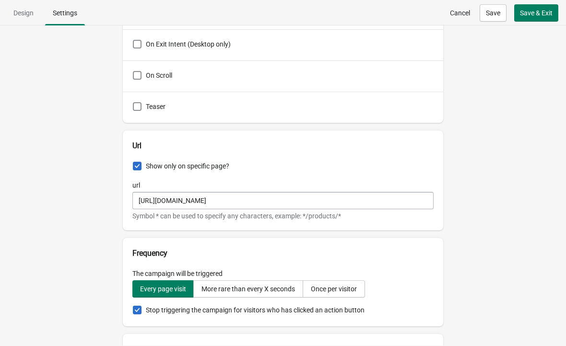
scroll to position [208, 0]
click at [34, 18] on span "Design" at bounding box center [23, 12] width 35 height 17
select select "center"
select select "zoom"
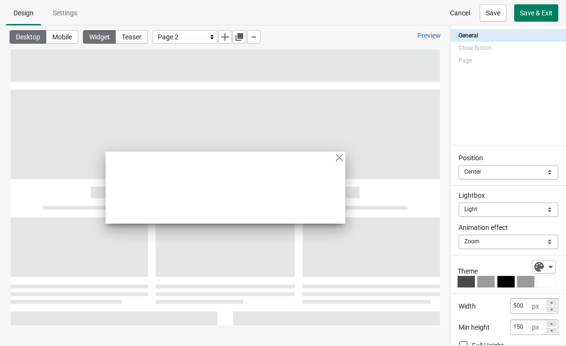
scroll to position [0, 0]
click at [454, 16] on span "Cancel" at bounding box center [460, 13] width 20 height 8
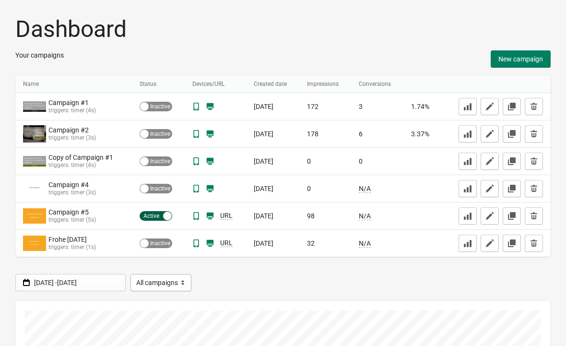
click at [227, 215] on span "URL" at bounding box center [226, 216] width 12 height 8
click at [329, 285] on div "[DATE] - [DATE] All campaigns Campaign #1 Campaign #2 Copy of Campaign #1 Campa…" at bounding box center [282, 282] width 535 height 17
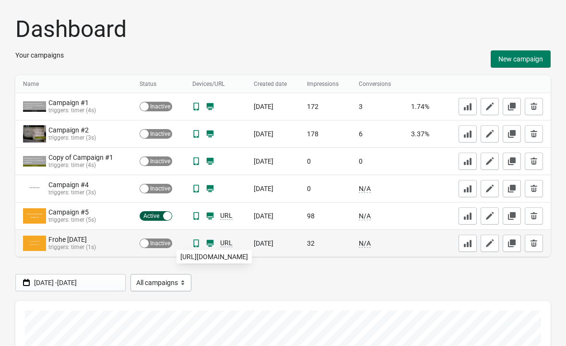
click at [228, 240] on span "URL" at bounding box center [226, 243] width 12 height 8
click at [309, 278] on div "[DATE] - [DATE] All campaigns Campaign #1 Campaign #2 Copy of Campaign #1 Campa…" at bounding box center [282, 282] width 535 height 17
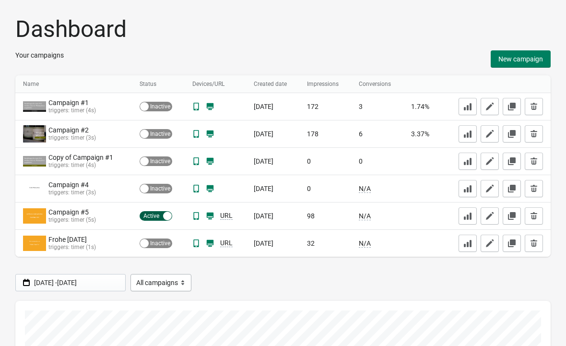
click at [511, 216] on icon "button" at bounding box center [512, 216] width 8 height 8
select select "center"
select select "zoom"
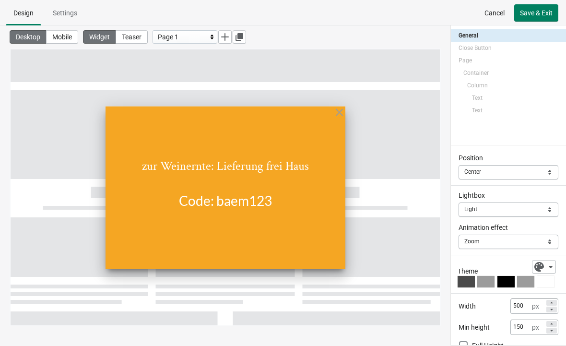
click at [298, 171] on div "zur Weinernte: Lieferung frei Haus" at bounding box center [226, 145] width 240 height 58
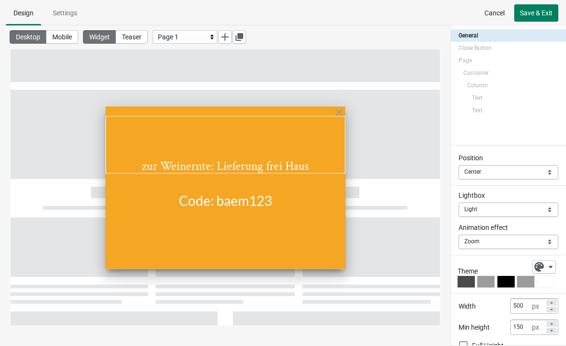
select select "both"
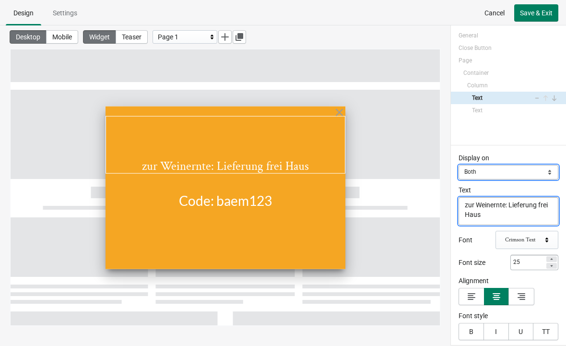
click at [527, 174] on select "Mobile Desktop Both" at bounding box center [509, 172] width 100 height 14
click at [507, 215] on textarea "zur Weinernte: Lieferung frei Haus" at bounding box center [509, 211] width 100 height 28
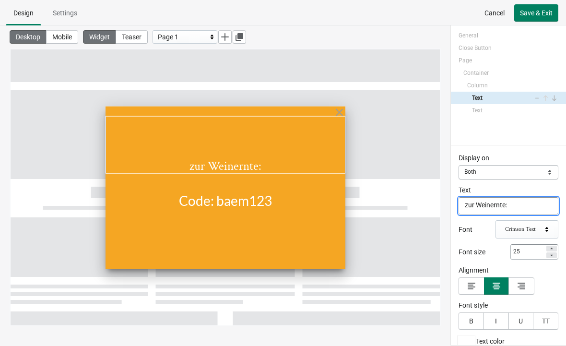
type textarea "zur"
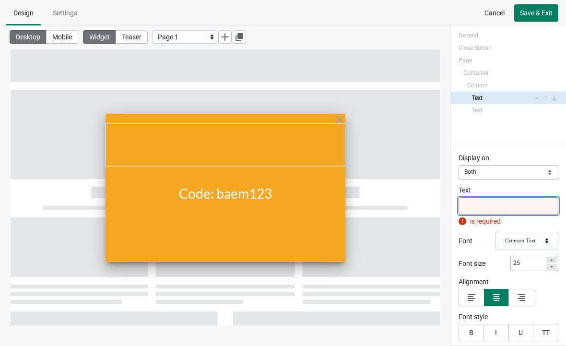
click at [409, 238] on div at bounding box center [225, 187] width 429 height 276
click at [494, 16] on span "Cancel" at bounding box center [495, 13] width 20 height 8
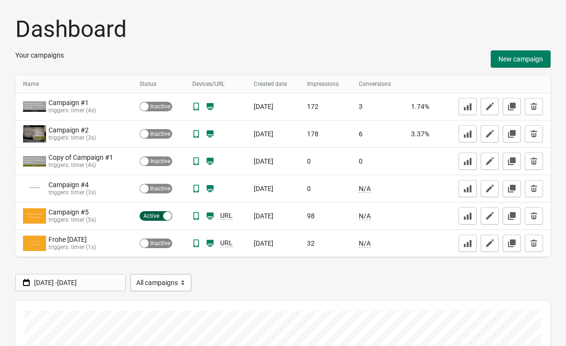
click at [154, 215] on div "Active Inactive" at bounding box center [156, 216] width 33 height 10
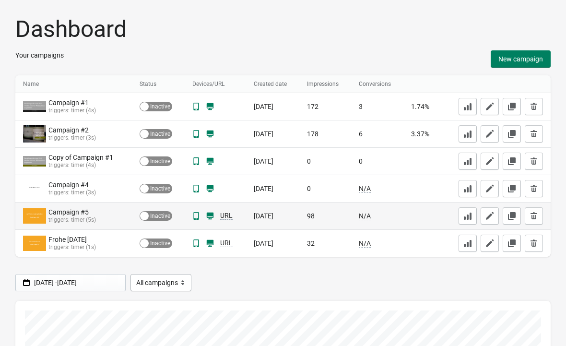
click at [153, 216] on div "Active Inactive" at bounding box center [156, 216] width 33 height 10
click at [156, 214] on div "Active Inactive" at bounding box center [156, 216] width 33 height 10
checkbox input "false"
